Goal: Task Accomplishment & Management: Manage account settings

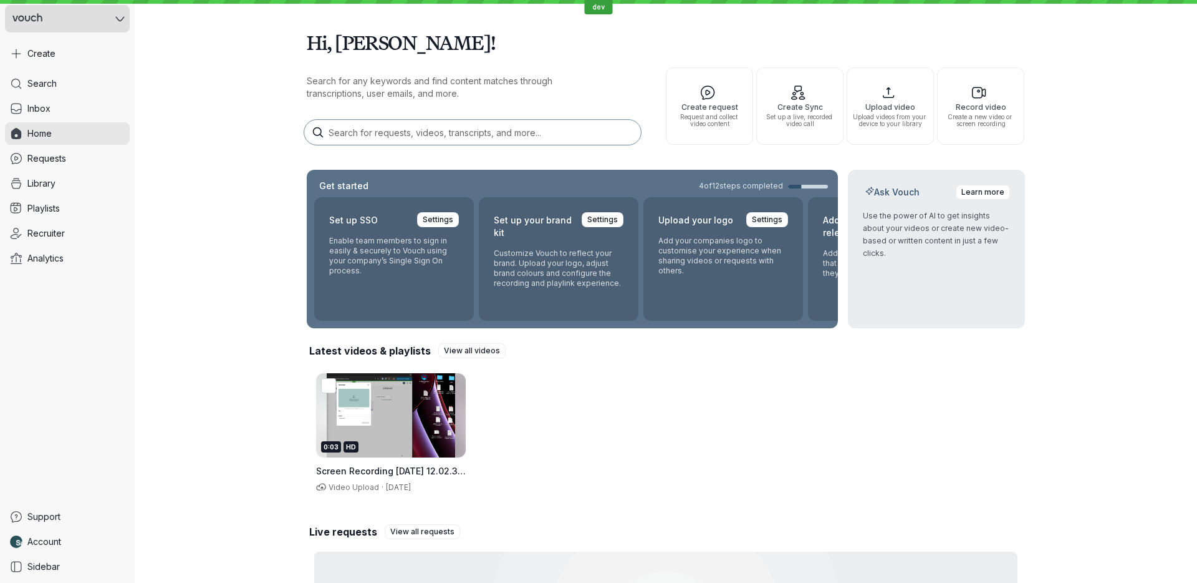
click at [89, 8] on button at bounding box center [67, 18] width 125 height 27
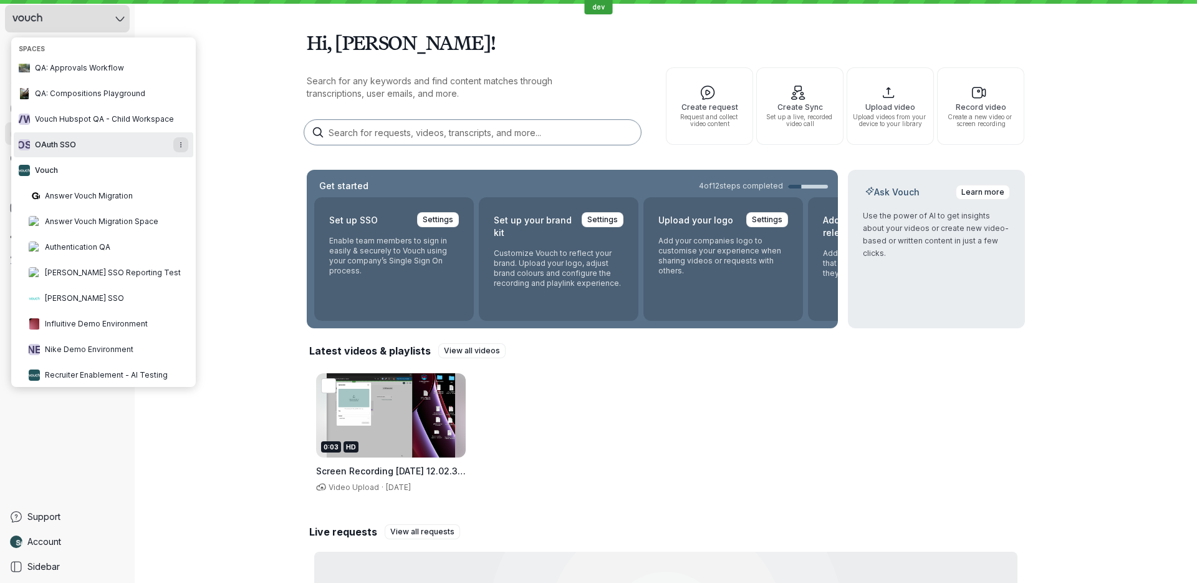
click at [90, 11] on button at bounding box center [67, 18] width 125 height 27
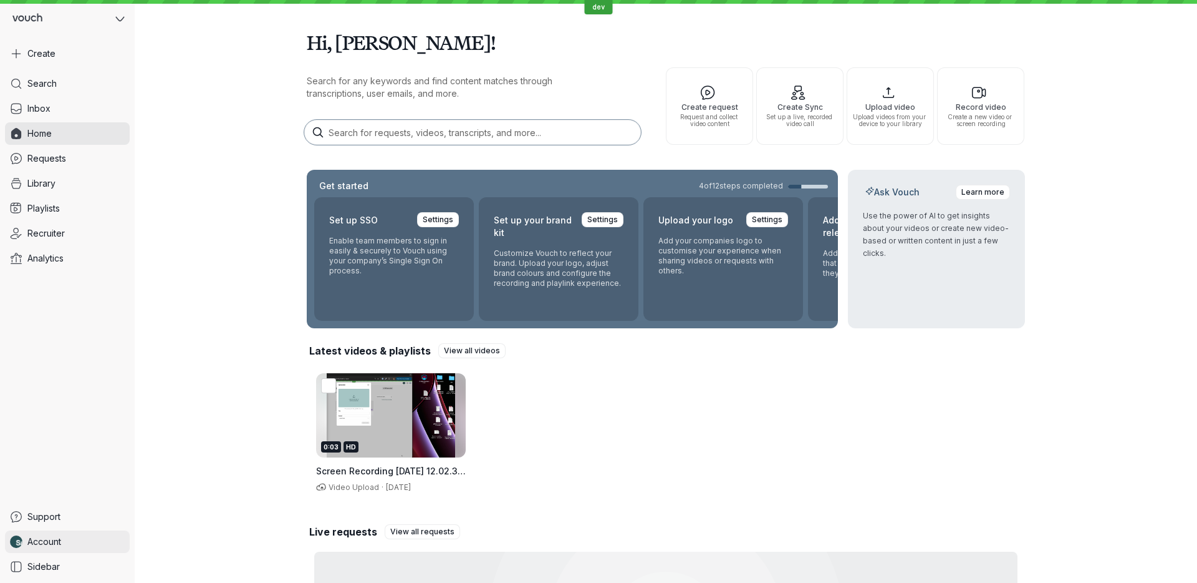
click at [72, 538] on link "Account" at bounding box center [67, 541] width 125 height 22
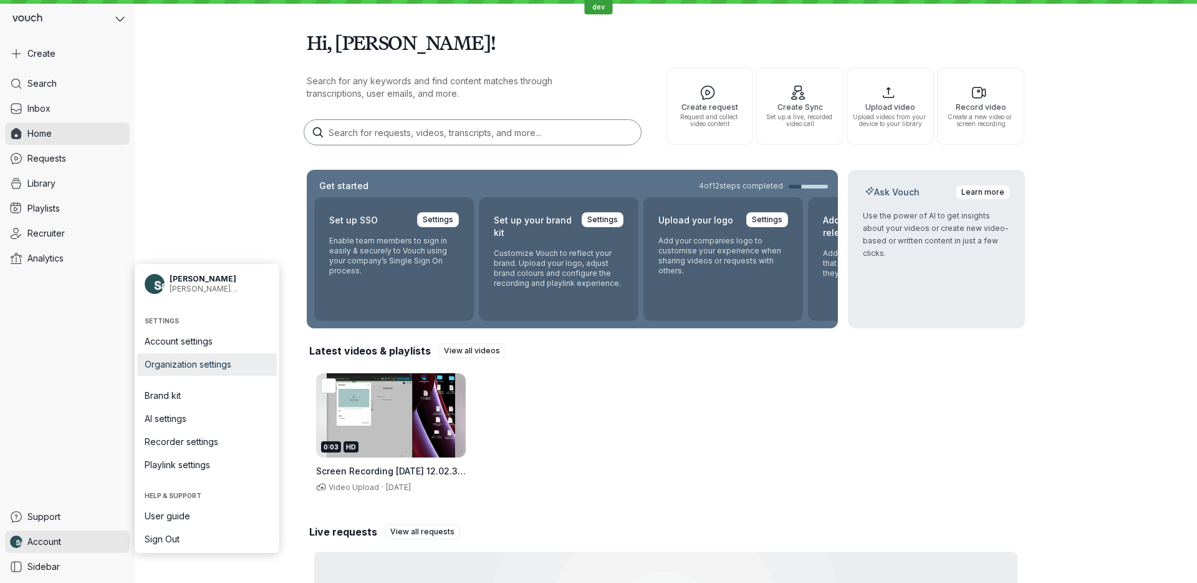
click at [230, 369] on span "Organization settings" at bounding box center [207, 364] width 125 height 12
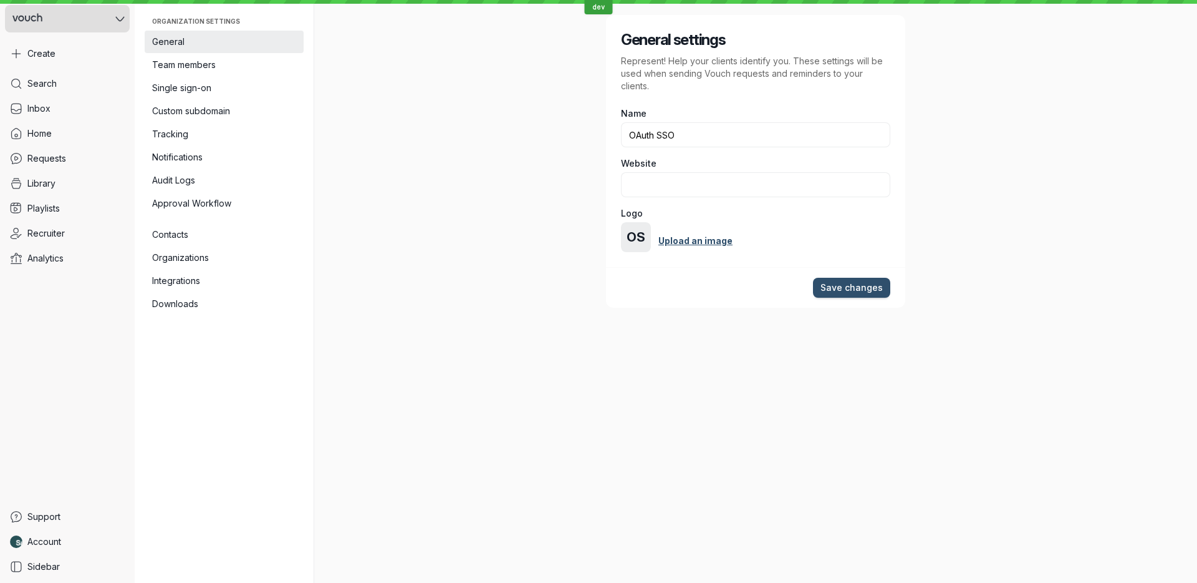
click at [60, 23] on button at bounding box center [67, 18] width 125 height 27
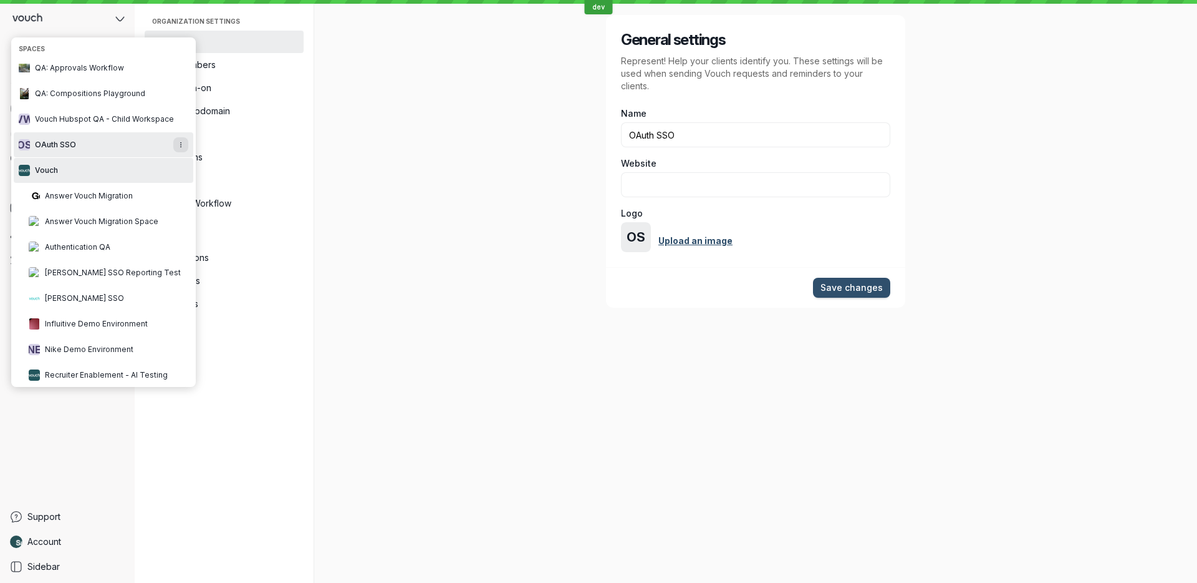
click at [102, 163] on button "Vouch" at bounding box center [104, 170] width 180 height 25
